Goal: Information Seeking & Learning: Check status

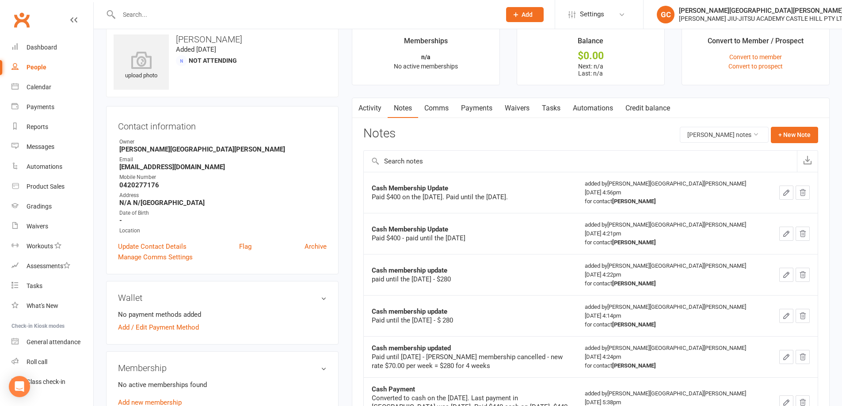
click at [141, 14] on input "text" at bounding box center [305, 14] width 378 height 12
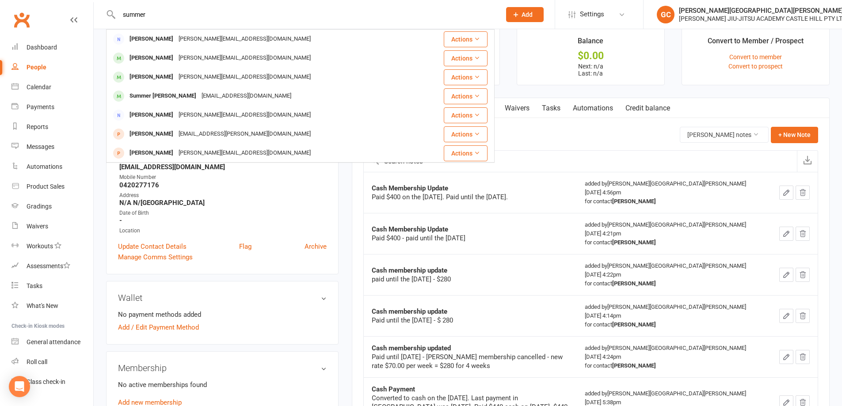
drag, startPoint x: 156, startPoint y: 15, endPoint x: 81, endPoint y: 20, distance: 74.9
click at [152, 17] on input "summer" at bounding box center [305, 14] width 378 height 12
drag, startPoint x: 149, startPoint y: 15, endPoint x: 102, endPoint y: 12, distance: 47.8
click at [102, 12] on react-component "summer [PERSON_NAME] [PERSON_NAME][EMAIL_ADDRESS][DOMAIN_NAME] Actions [PERSON_…" at bounding box center [247, 14] width 494 height 29
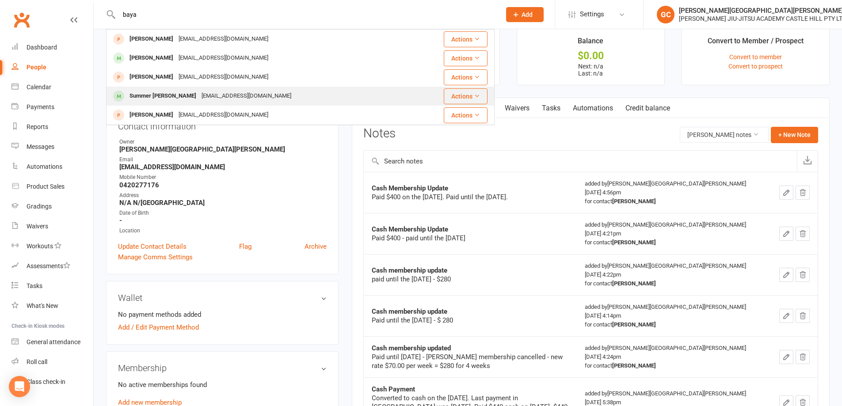
type input "baya"
click at [159, 95] on div "Summer [PERSON_NAME]" at bounding box center [163, 96] width 72 height 13
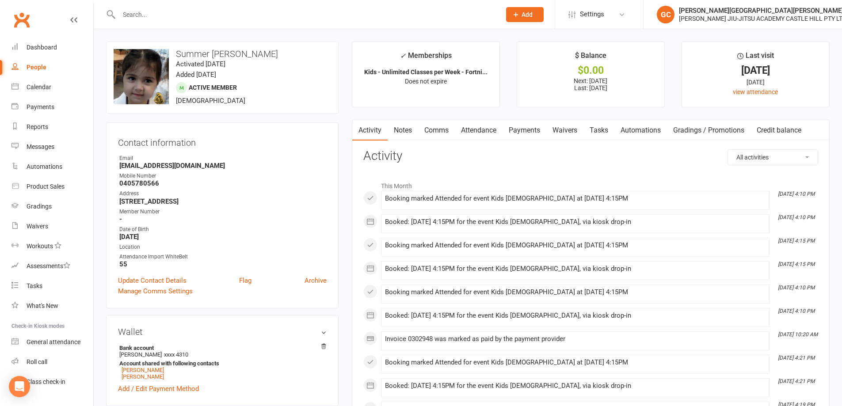
click at [523, 131] on link "Payments" at bounding box center [524, 130] width 44 height 20
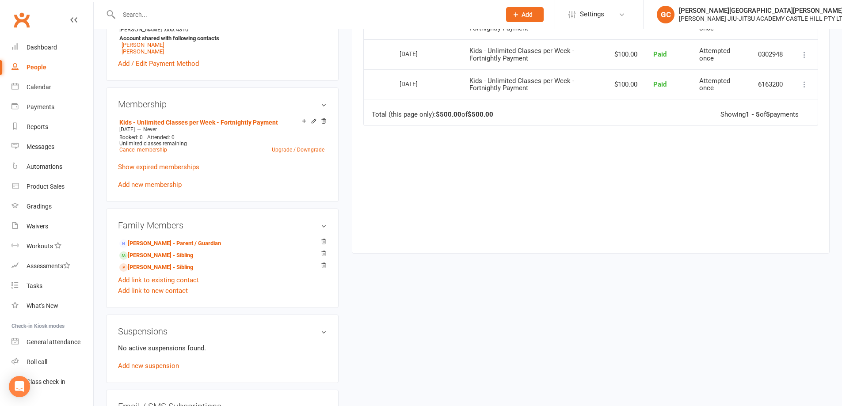
scroll to position [368, 0]
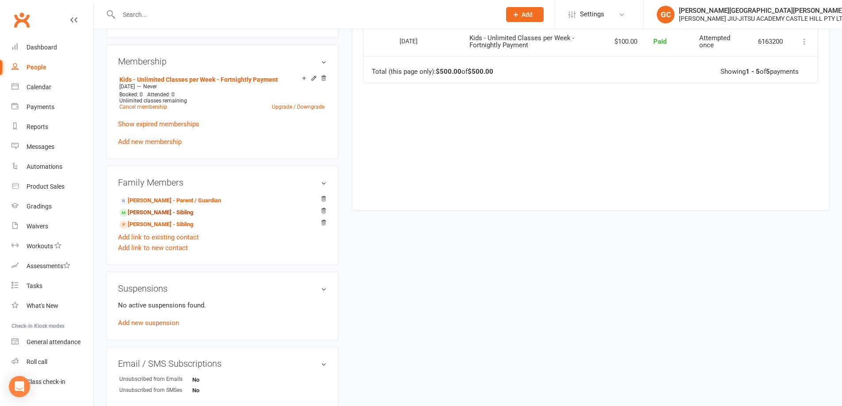
click at [156, 209] on link "[PERSON_NAME] - Sibling" at bounding box center [156, 212] width 74 height 9
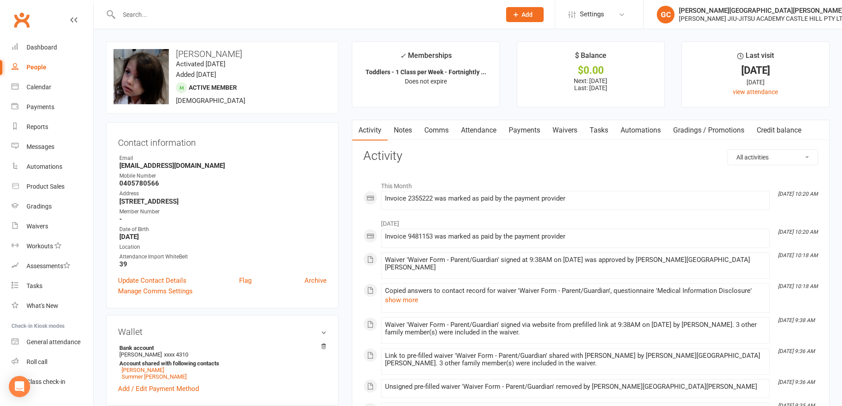
click at [521, 130] on link "Payments" at bounding box center [524, 130] width 44 height 20
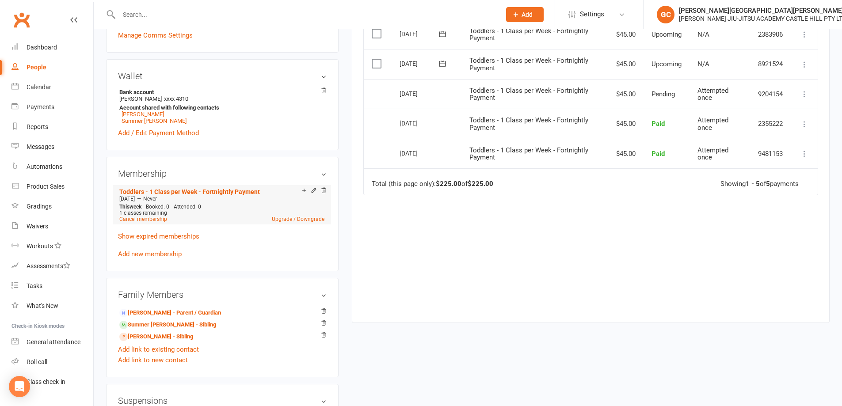
scroll to position [280, 0]
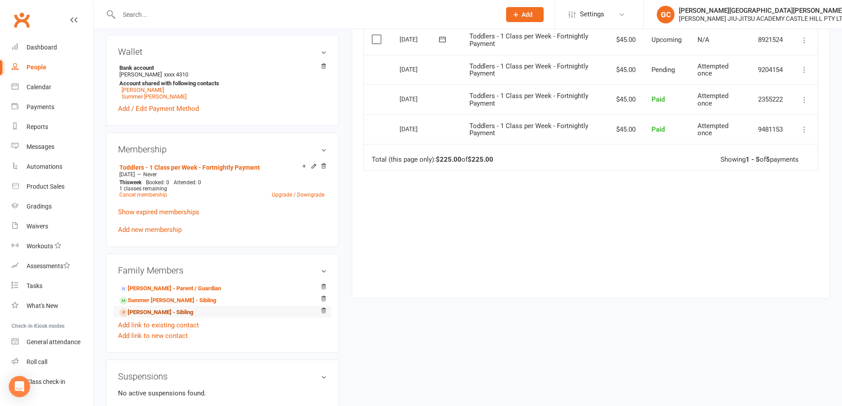
click at [152, 313] on link "[PERSON_NAME] - Sibling" at bounding box center [156, 312] width 74 height 9
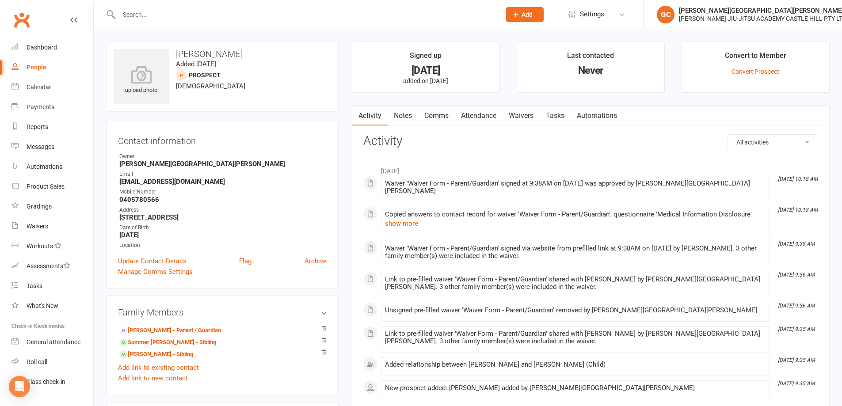
click at [531, 116] on link "Waivers" at bounding box center [520, 116] width 37 height 20
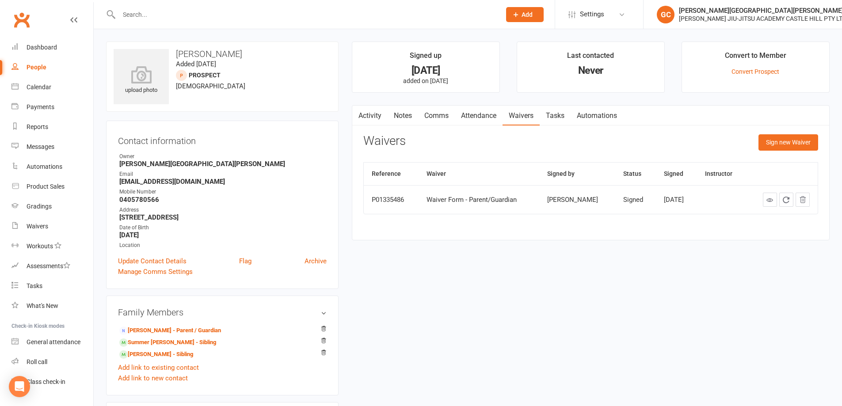
click at [488, 115] on link "Attendance" at bounding box center [479, 116] width 48 height 20
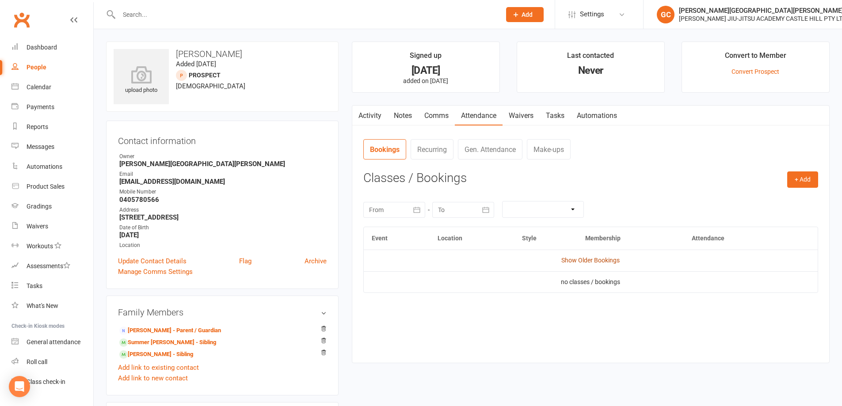
click at [592, 258] on link "Show Older Bookings" at bounding box center [590, 260] width 58 height 7
click at [587, 260] on link "Hide Older Bookings" at bounding box center [590, 260] width 55 height 7
click at [587, 260] on link "Show Older Bookings" at bounding box center [590, 260] width 58 height 7
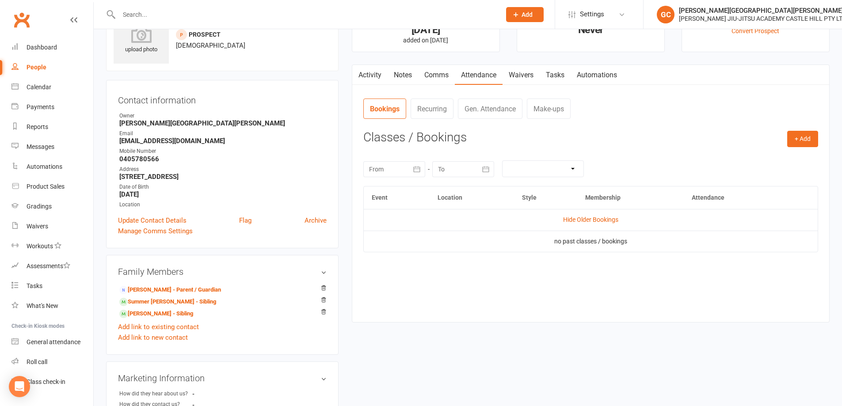
scroll to position [44, 0]
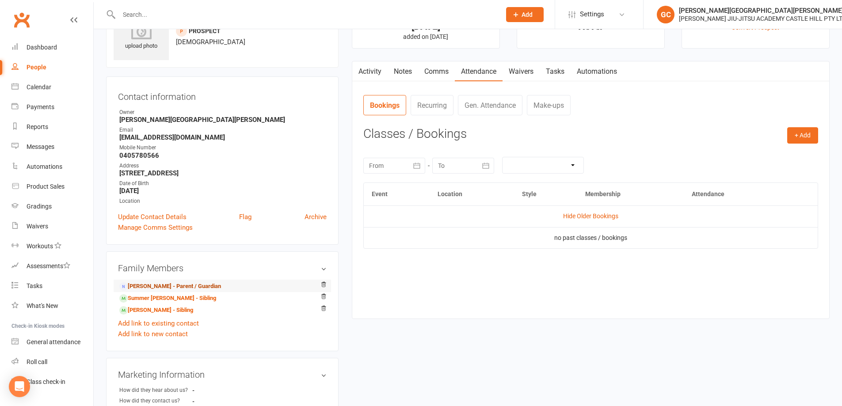
click at [167, 287] on link "[PERSON_NAME] - Parent / Guardian" at bounding box center [170, 286] width 102 height 9
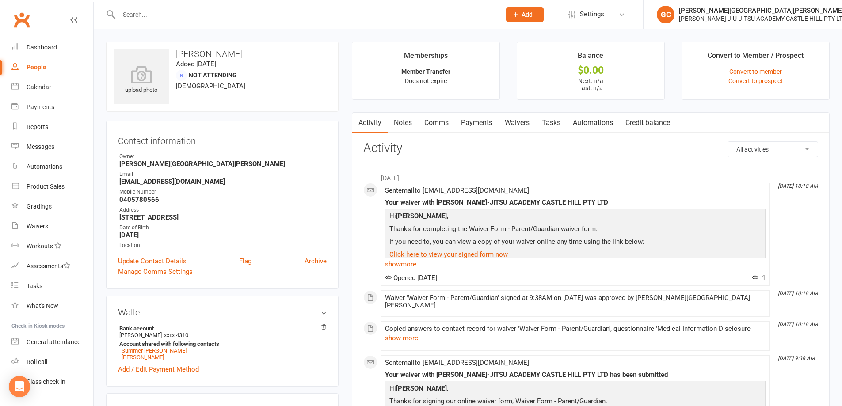
click at [481, 122] on link "Payments" at bounding box center [477, 123] width 44 height 20
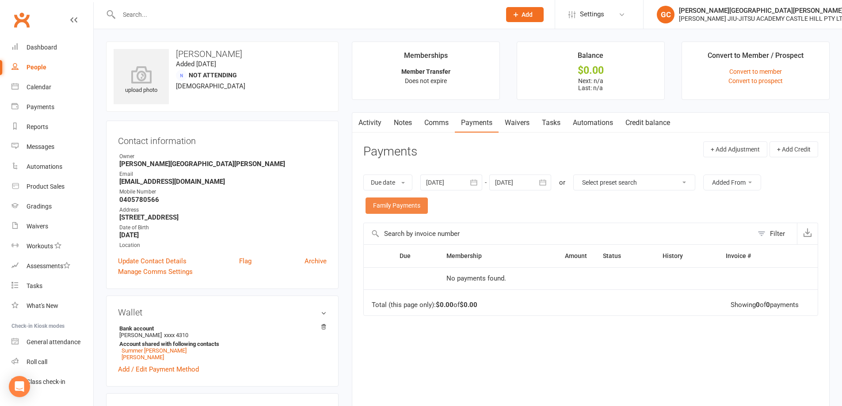
click at [398, 205] on link "Family Payments" at bounding box center [396, 206] width 62 height 16
